Goal: Task Accomplishment & Management: Use online tool/utility

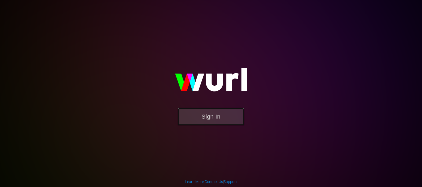
click at [202, 117] on button "Sign In" at bounding box center [211, 116] width 66 height 17
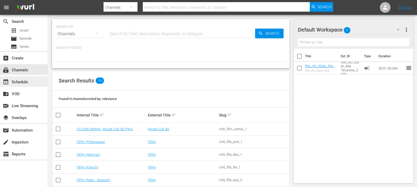
click at [16, 79] on div "event_available Schedule" at bounding box center [15, 81] width 30 height 5
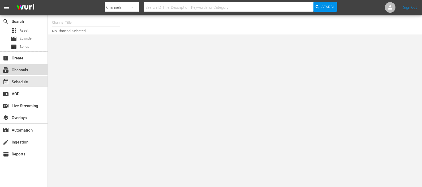
click at [35, 71] on div "subscriptions Channels" at bounding box center [24, 69] width 48 height 11
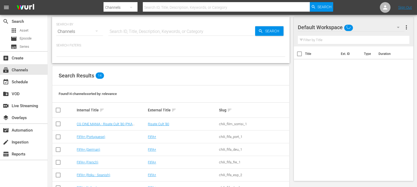
scroll to position [121, 0]
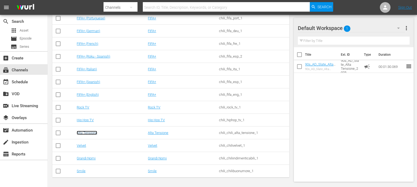
click at [83, 133] on link "Alta Tensione" at bounding box center [87, 133] width 20 height 4
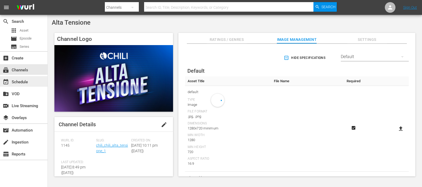
click at [31, 81] on div "event_available Schedule" at bounding box center [24, 81] width 48 height 11
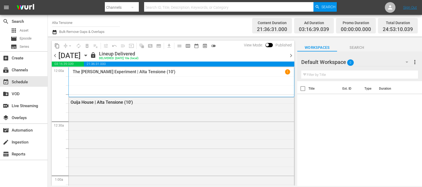
click at [406, 62] on icon "button" at bounding box center [407, 62] width 3 height 1
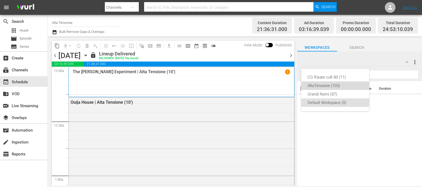
click at [335, 86] on div "AltaTensione (103)" at bounding box center [335, 86] width 55 height 9
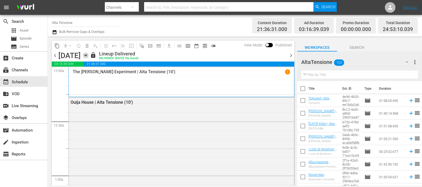
click at [89, 55] on icon "button" at bounding box center [86, 56] width 6 height 6
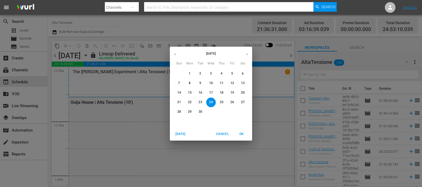
click at [246, 54] on icon "button" at bounding box center [247, 54] width 4 height 4
click at [232, 101] on p "24" at bounding box center [233, 102] width 4 height 5
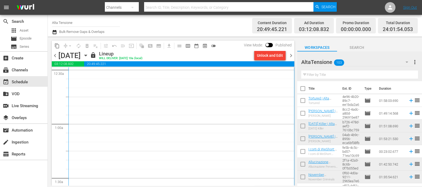
scroll to position [166, 0]
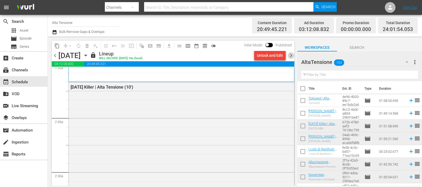
click at [293, 52] on span "chevron_right" at bounding box center [291, 55] width 7 height 7
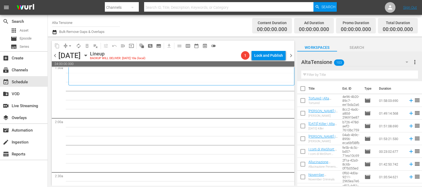
click at [326, 76] on input "text" at bounding box center [360, 75] width 117 height 9
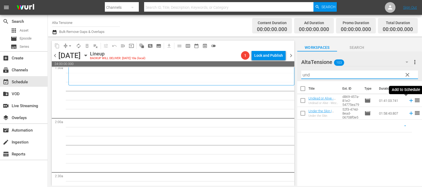
click at [409, 101] on icon at bounding box center [412, 101] width 6 height 6
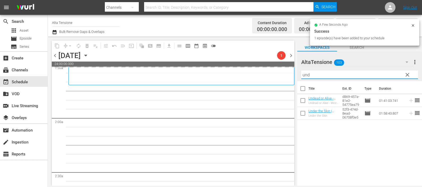
drag, startPoint x: 327, startPoint y: 73, endPoint x: 294, endPoint y: 73, distance: 33.2
click at [294, 73] on div "content_copy compress arrow_drop_down autorenew_outlined delete_forever_outline…" at bounding box center [235, 111] width 375 height 149
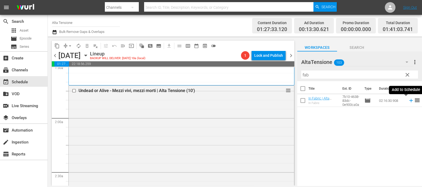
click at [409, 102] on icon at bounding box center [412, 101] width 6 height 6
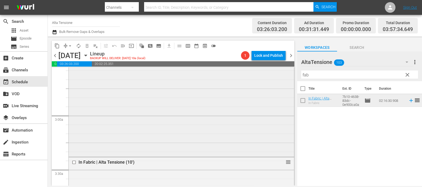
scroll to position [365, 0]
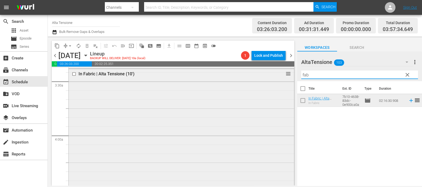
drag, startPoint x: 317, startPoint y: 74, endPoint x: 282, endPoint y: 70, distance: 35.2
click at [282, 70] on div "content_copy compress arrow_drop_down autorenew_outlined delete_forever_outline…" at bounding box center [235, 111] width 375 height 149
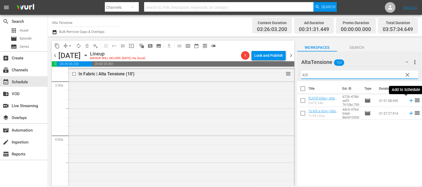
click at [410, 101] on icon at bounding box center [411, 100] width 3 height 3
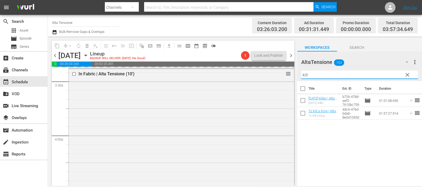
drag, startPoint x: 309, startPoint y: 71, endPoint x: 284, endPoint y: 68, distance: 25.4
click at [284, 68] on div "content_copy compress arrow_drop_down autorenew_outlined delete_forever_outline…" at bounding box center [235, 111] width 375 height 149
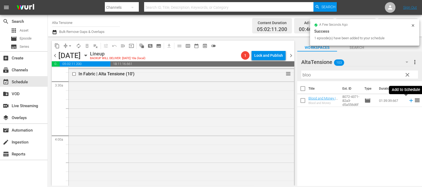
click at [409, 101] on icon at bounding box center [412, 101] width 6 height 6
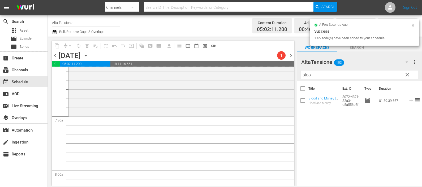
scroll to position [930, 0]
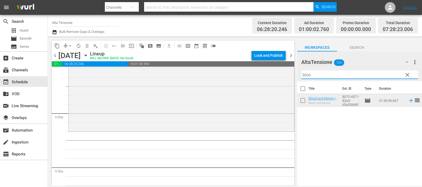
drag, startPoint x: 318, startPoint y: 74, endPoint x: 295, endPoint y: 76, distance: 22.7
click at [295, 76] on div "content_copy compress arrow_drop_down autorenew_outlined delete_forever_outline…" at bounding box center [235, 111] width 375 height 149
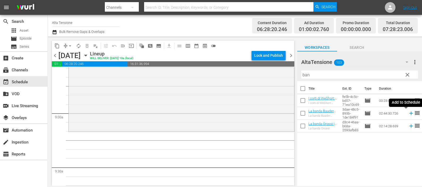
click at [409, 113] on icon at bounding box center [412, 114] width 6 height 6
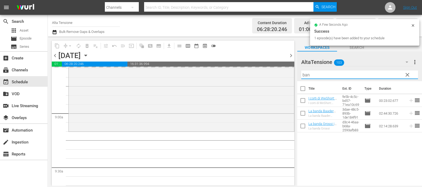
drag, startPoint x: 323, startPoint y: 75, endPoint x: 300, endPoint y: 72, distance: 23.6
click at [300, 72] on div "AltaTensione 103 AltaTensione more_vert clear Filter by Title ban" at bounding box center [360, 67] width 125 height 30
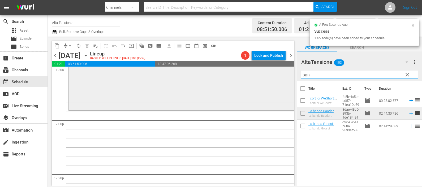
scroll to position [1295, 0]
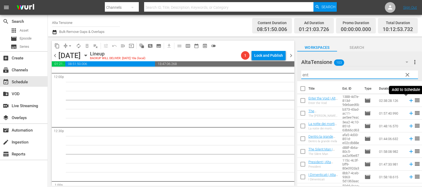
click at [409, 101] on icon at bounding box center [412, 101] width 6 height 6
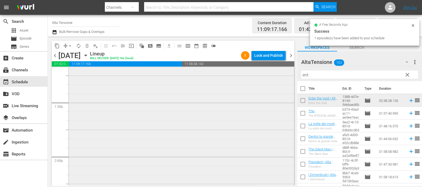
scroll to position [1561, 0]
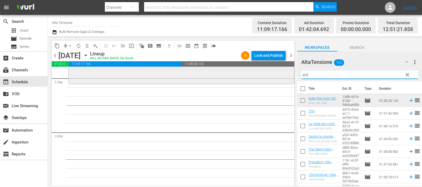
drag, startPoint x: 316, startPoint y: 71, endPoint x: 282, endPoint y: 69, distance: 34.1
click at [282, 69] on div "content_copy compress arrow_drop_down autorenew_outlined delete_forever_outline…" at bounding box center [235, 111] width 375 height 149
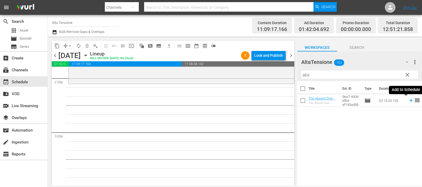
click at [409, 100] on icon at bounding box center [412, 101] width 6 height 6
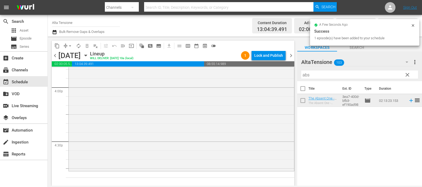
scroll to position [1826, 0]
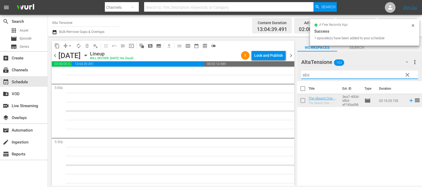
drag, startPoint x: 328, startPoint y: 77, endPoint x: 286, endPoint y: 73, distance: 42.7
click at [286, 73] on div "content_copy compress arrow_drop_down autorenew_outlined delete_forever_outline…" at bounding box center [235, 111] width 375 height 149
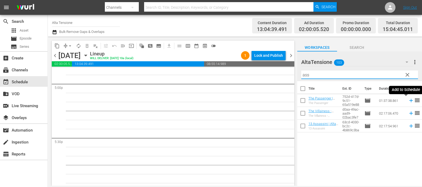
click at [409, 101] on icon at bounding box center [412, 101] width 6 height 6
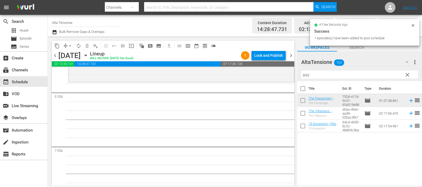
scroll to position [1992, 0]
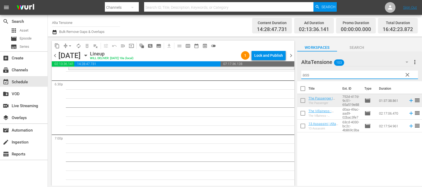
drag, startPoint x: 315, startPoint y: 78, endPoint x: 287, endPoint y: 73, distance: 28.3
click at [287, 73] on div "content_copy compress arrow_drop_down autorenew_outlined delete_forever_outline…" at bounding box center [235, 111] width 375 height 149
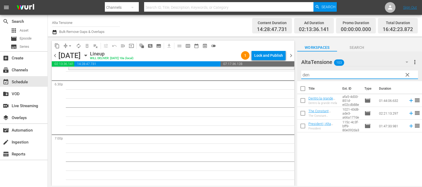
click at [409, 100] on icon at bounding box center [412, 101] width 6 height 6
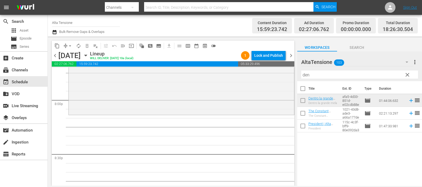
scroll to position [2125, 0]
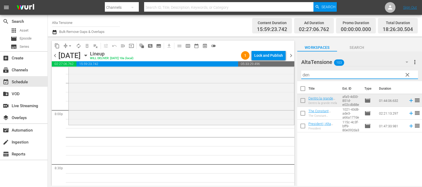
drag, startPoint x: 324, startPoint y: 74, endPoint x: 291, endPoint y: 72, distance: 33.0
click at [291, 72] on div "content_copy compress arrow_drop_down autorenew_outlined delete_forever_outline…" at bounding box center [235, 111] width 375 height 149
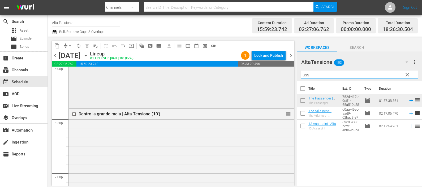
scroll to position [1926, 0]
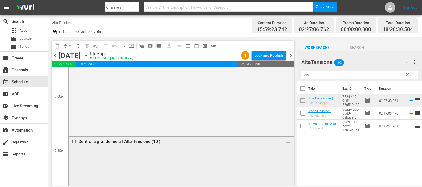
click at [74, 142] on input "checkbox" at bounding box center [75, 141] width 6 height 5
click at [87, 48] on span "delete_forever_outlined" at bounding box center [86, 45] width 5 height 5
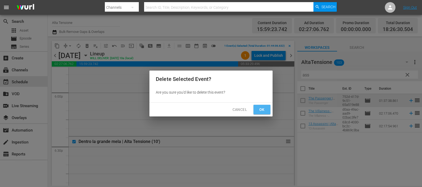
click at [263, 111] on span "Ok" at bounding box center [262, 110] width 9 height 7
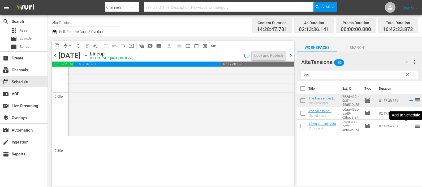
click at [409, 128] on icon at bounding box center [412, 126] width 6 height 6
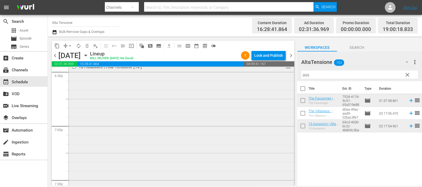
scroll to position [1992, 0]
click at [75, 74] on input "checkbox" at bounding box center [75, 75] width 6 height 5
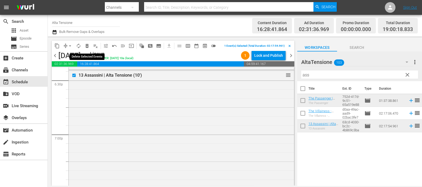
click at [88, 44] on span "delete_forever_outlined" at bounding box center [86, 45] width 5 height 5
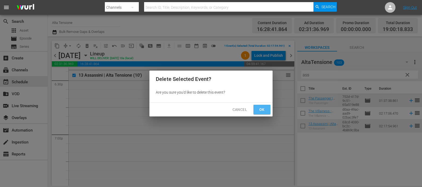
click at [257, 109] on button "Ok" at bounding box center [262, 110] width 17 height 10
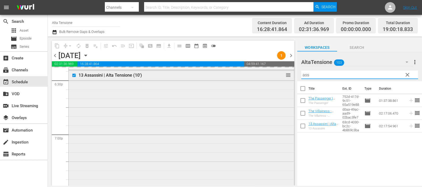
drag, startPoint x: 303, startPoint y: 71, endPoint x: 289, endPoint y: 71, distance: 13.6
click at [289, 71] on div "content_copy compress arrow_drop_down autorenew_outlined delete_forever_outline…" at bounding box center [235, 111] width 375 height 149
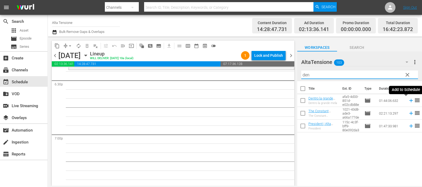
click at [410, 101] on icon at bounding box center [411, 100] width 3 height 3
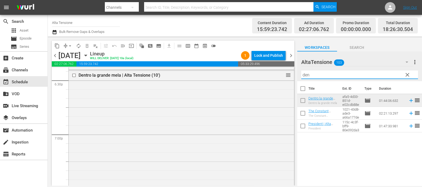
drag, startPoint x: 318, startPoint y: 77, endPoint x: 296, endPoint y: 76, distance: 22.1
click at [296, 76] on div "content_copy compress arrow_drop_down autorenew_outlined delete_forever_outline…" at bounding box center [235, 111] width 375 height 149
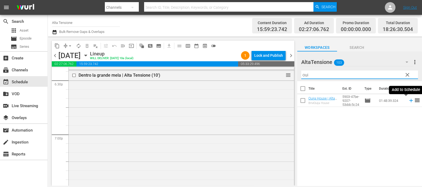
click at [409, 102] on icon at bounding box center [412, 101] width 6 height 6
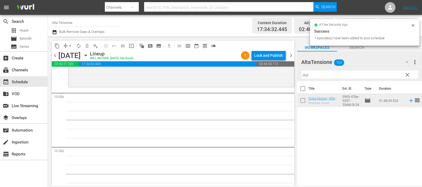
scroll to position [2325, 0]
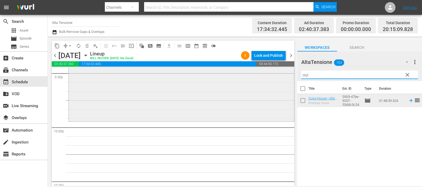
drag, startPoint x: 347, startPoint y: 79, endPoint x: 279, endPoint y: 70, distance: 68.2
click at [279, 70] on div "content_copy compress arrow_drop_down autorenew_outlined delete_forever_outline…" at bounding box center [235, 111] width 375 height 149
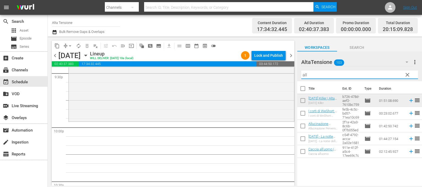
click at [410, 139] on icon at bounding box center [411, 138] width 3 height 3
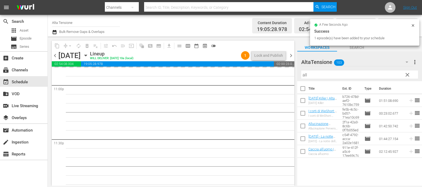
scroll to position [2483, 0]
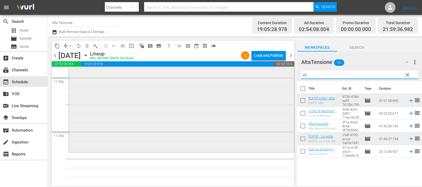
drag, startPoint x: 318, startPoint y: 75, endPoint x: 283, endPoint y: 75, distance: 35.3
click at [283, 75] on div "content_copy compress arrow_drop_down autorenew_outlined delete_forever_outline…" at bounding box center [235, 111] width 375 height 149
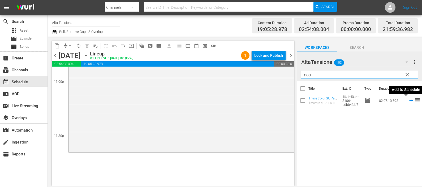
type input "mos"
click at [410, 101] on icon at bounding box center [411, 100] width 3 height 3
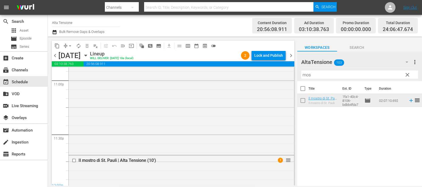
scroll to position [2314, 0]
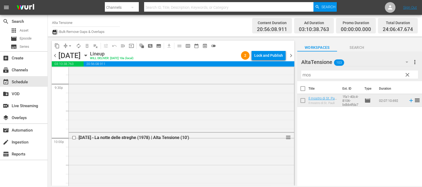
click at [53, 29] on icon "button" at bounding box center [54, 32] width 5 height 6
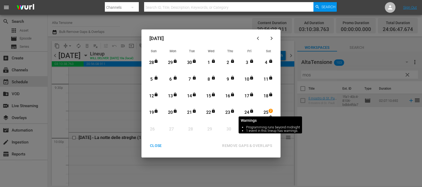
click at [269, 112] on span "2" at bounding box center [271, 111] width 4 height 4
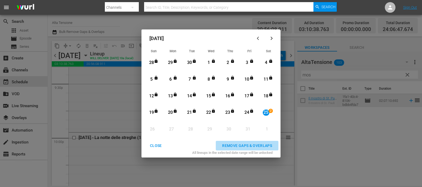
click at [245, 145] on div "REMOVE GAPS & OVERLAPS" at bounding box center [247, 146] width 58 height 7
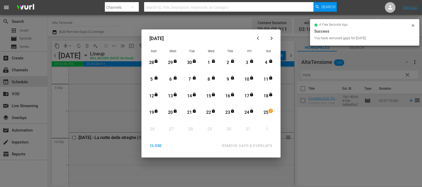
click at [154, 147] on div "CLOSE" at bounding box center [156, 146] width 20 height 7
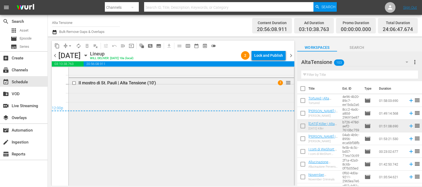
scroll to position [2679, 0]
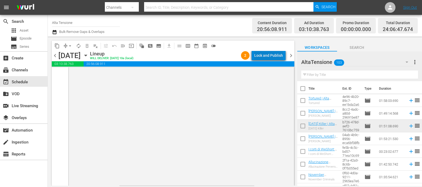
click at [276, 57] on div "Lock and Publish" at bounding box center [269, 56] width 29 height 10
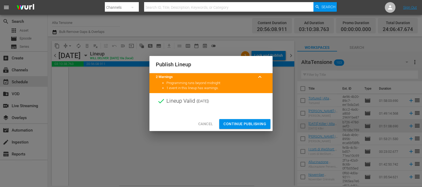
click at [231, 121] on span "Continue Publishing" at bounding box center [245, 124] width 43 height 7
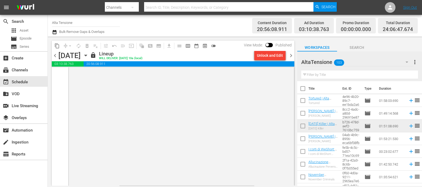
click at [290, 54] on span "chevron_right" at bounding box center [291, 55] width 7 height 7
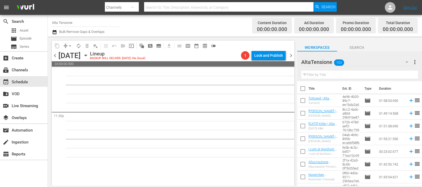
scroll to position [2491, 0]
